Goal: Task Accomplishment & Management: Use online tool/utility

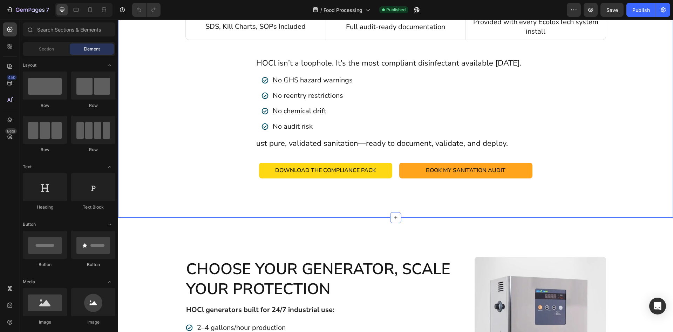
scroll to position [3685, 0]
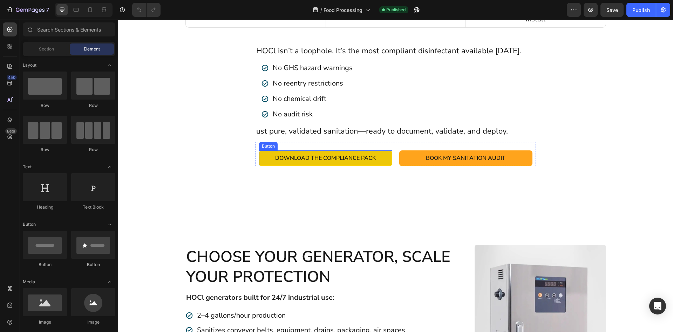
click at [371, 150] on link "Download the Compliance Pack" at bounding box center [325, 158] width 133 height 16
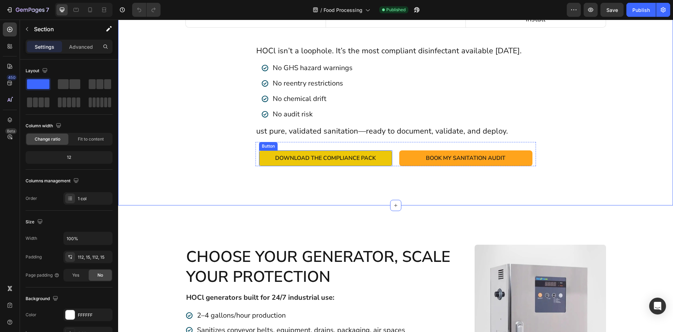
click at [265, 150] on link "Download the Compliance Pack" at bounding box center [325, 158] width 133 height 16
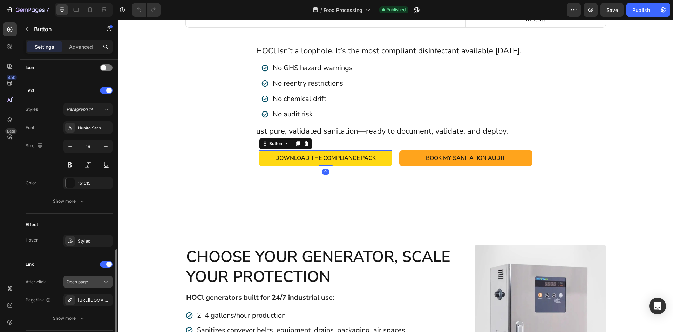
scroll to position [265, 0]
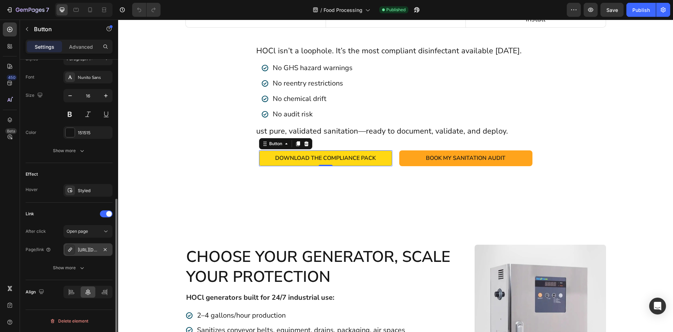
click at [82, 250] on div "[URL][DOMAIN_NAME]" at bounding box center [88, 250] width 20 height 6
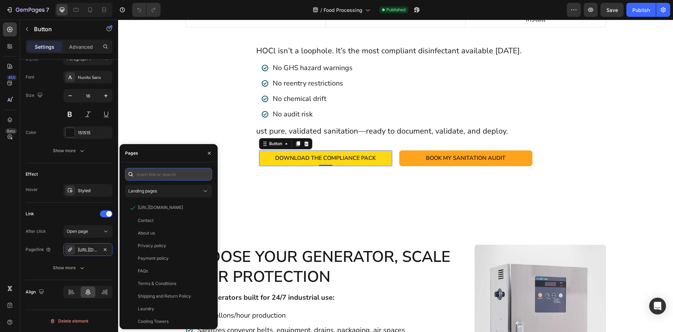
click at [166, 175] on input "text" at bounding box center [168, 174] width 87 height 13
paste input "[URL][DOMAIN_NAME]"
type input "[URL][DOMAIN_NAME]"
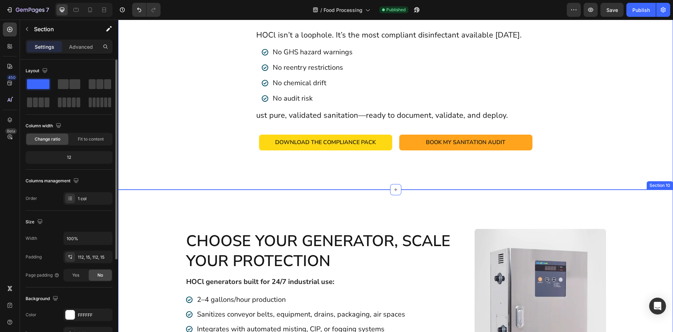
scroll to position [3894, 0]
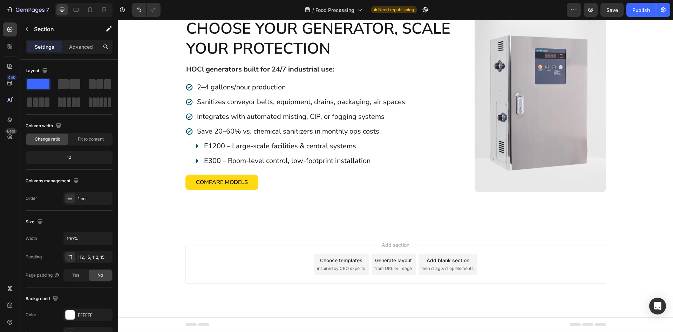
click at [287, 290] on div "Add section Choose templates inspired by CRO experts Generate layout from URL o…" at bounding box center [395, 274] width 555 height 86
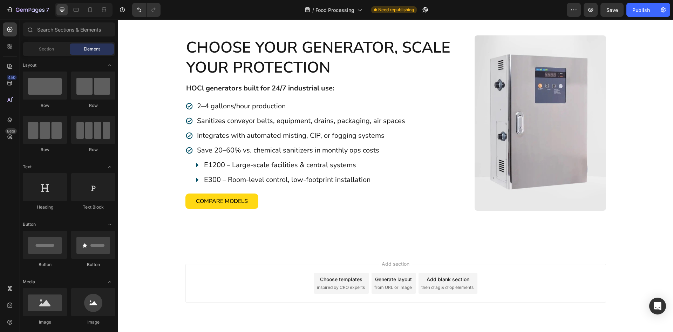
scroll to position [3679, 0]
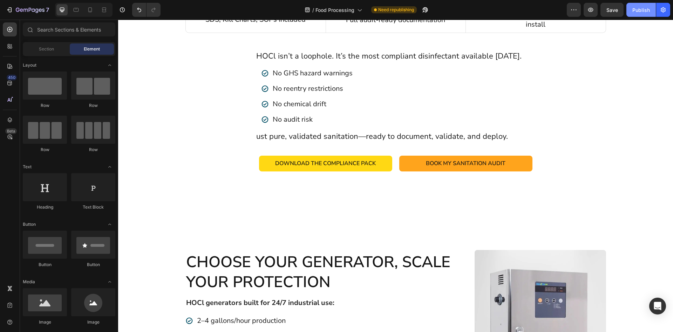
click at [642, 8] on div "Publish" at bounding box center [642, 9] width 18 height 7
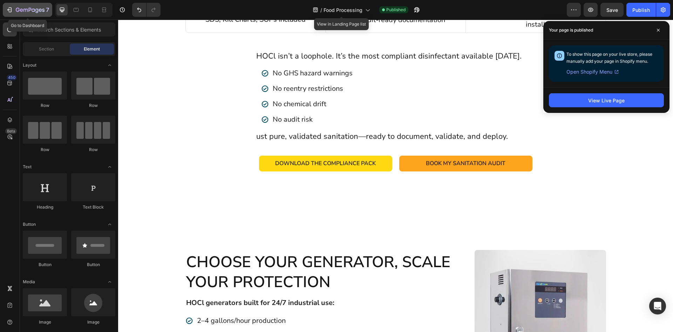
click at [9, 9] on icon "button" at bounding box center [9, 9] width 7 height 7
